Goal: Entertainment & Leisure: Consume media (video, audio)

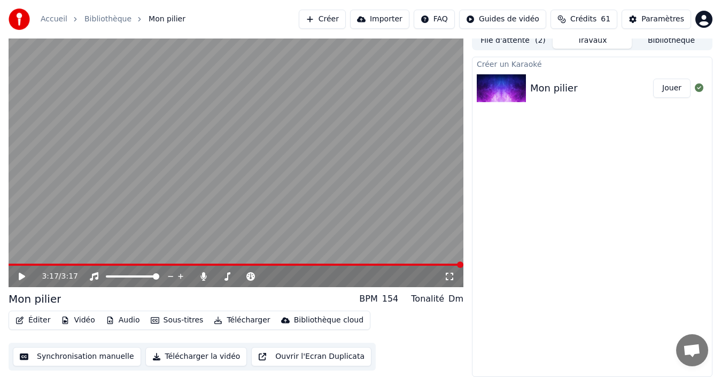
scroll to position [7, 0]
click at [662, 43] on button "Bibliothèque" at bounding box center [671, 41] width 79 height 16
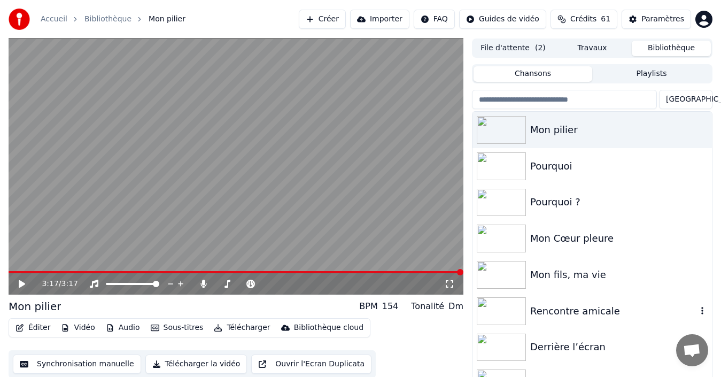
scroll to position [53, 0]
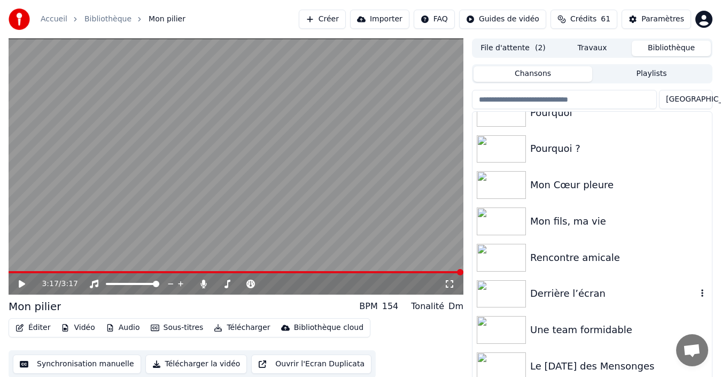
click at [565, 295] on div "Derrière l’écran" at bounding box center [613, 293] width 167 height 15
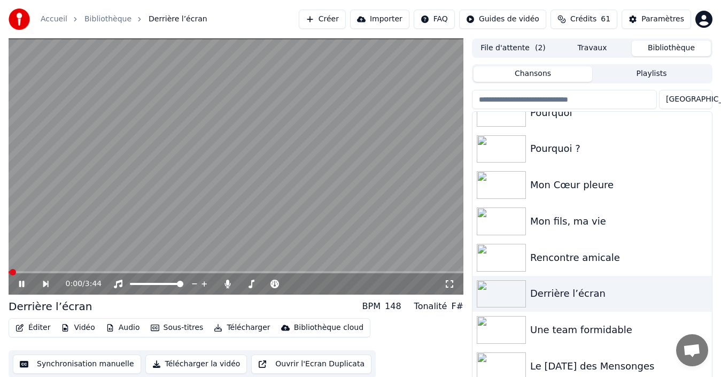
click at [21, 283] on icon at bounding box center [21, 284] width 5 height 6
click at [305, 281] on div at bounding box center [300, 284] width 86 height 11
click at [304, 286] on div at bounding box center [300, 284] width 86 height 11
click at [303, 283] on span at bounding box center [289, 284] width 53 height 2
click at [308, 283] on span at bounding box center [289, 284] width 53 height 2
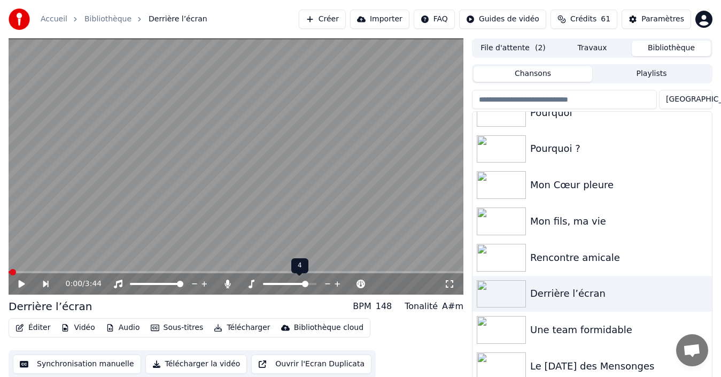
click at [314, 282] on div at bounding box center [300, 284] width 86 height 11
click at [311, 284] on span at bounding box center [289, 284] width 53 height 2
click at [228, 288] on div at bounding box center [270, 284] width 97 height 11
click at [228, 284] on icon at bounding box center [228, 284] width 6 height 9
click at [17, 282] on icon at bounding box center [29, 284] width 24 height 9
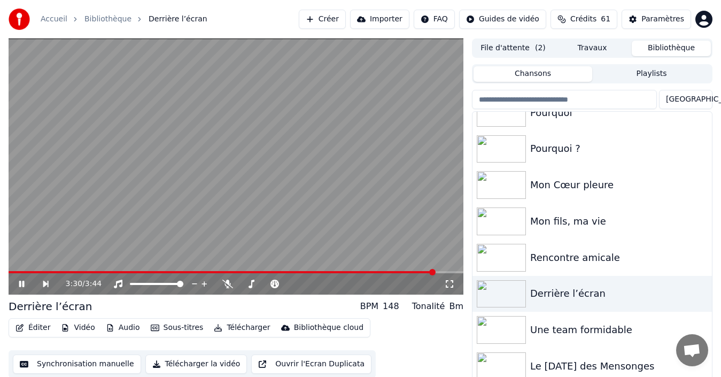
click at [21, 283] on icon at bounding box center [21, 284] width 5 height 6
